Goal: Information Seeking & Learning: Learn about a topic

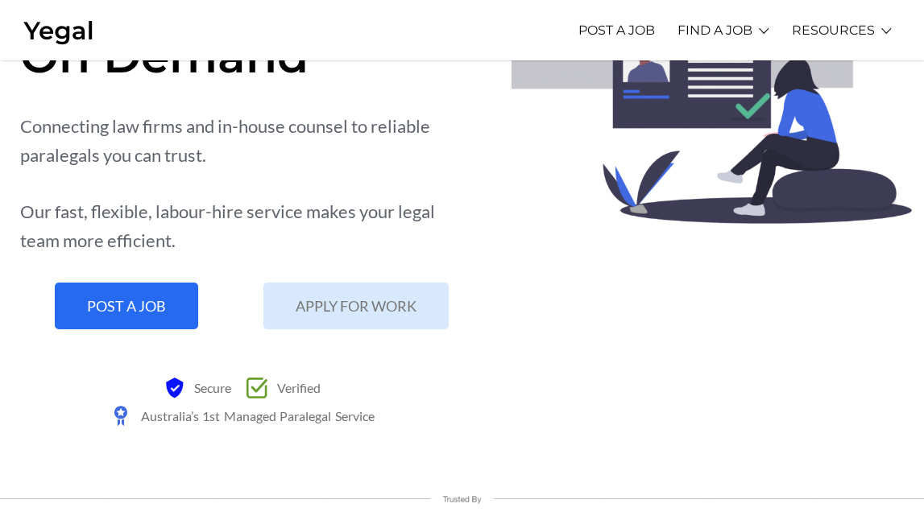
scroll to position [168, 0]
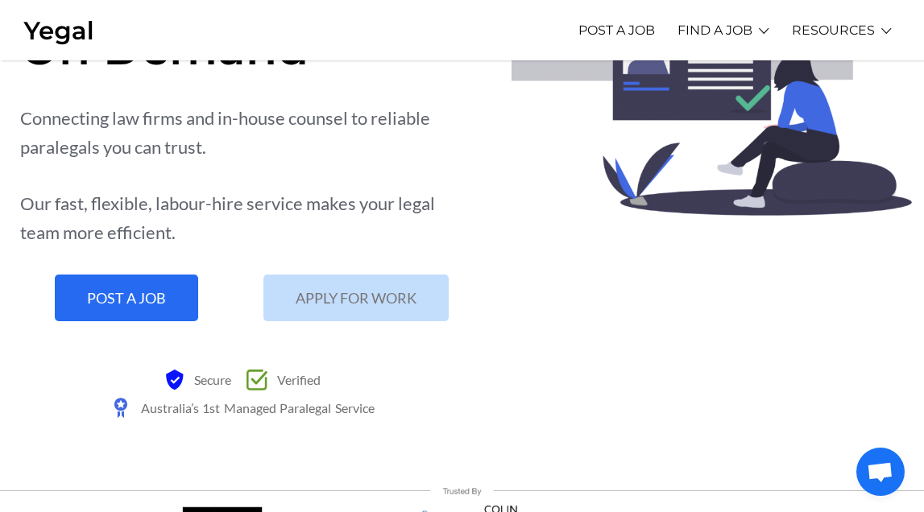
click at [354, 292] on span "APPLY FOR WORK" at bounding box center [356, 298] width 121 height 15
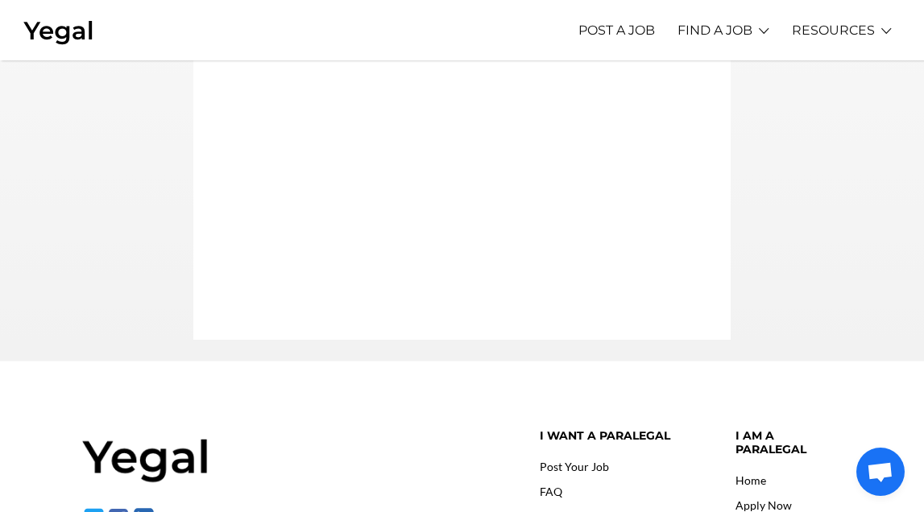
scroll to position [746, 0]
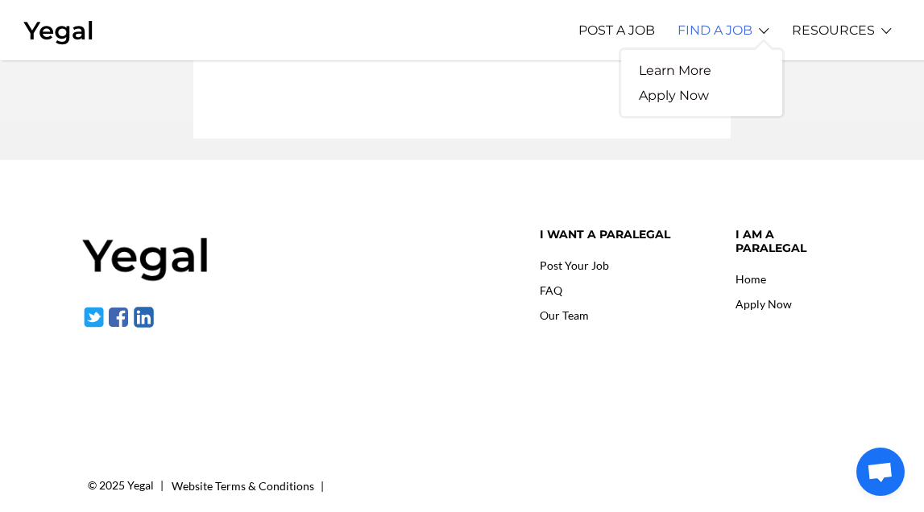
click at [742, 26] on link "FIND A JOB" at bounding box center [715, 30] width 75 height 44
click at [690, 67] on link "Learn More" at bounding box center [675, 70] width 108 height 25
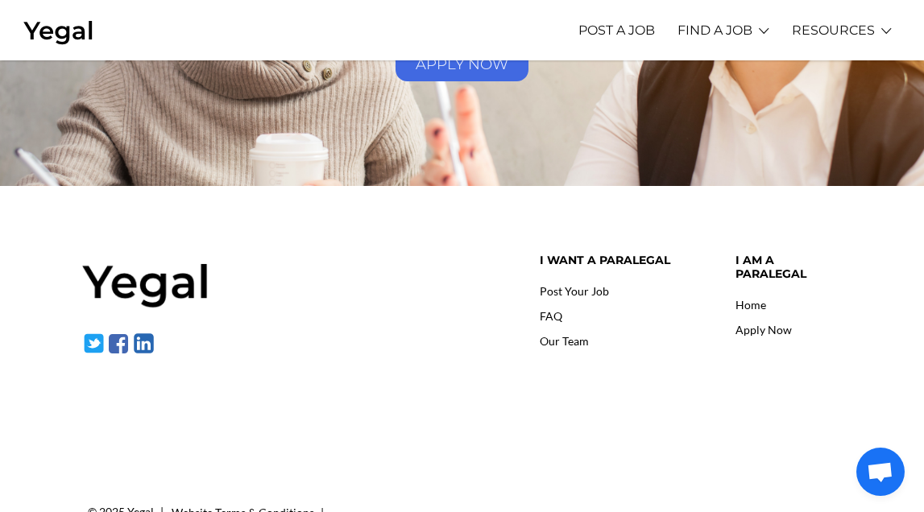
scroll to position [2488, 0]
